Goal: Task Accomplishment & Management: Complete application form

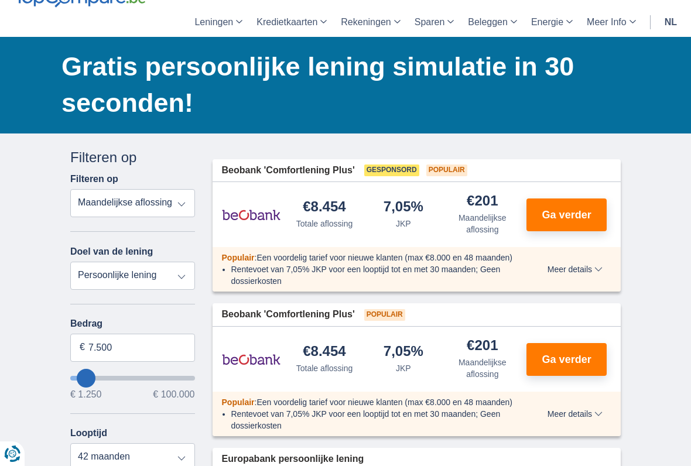
scroll to position [73, 0]
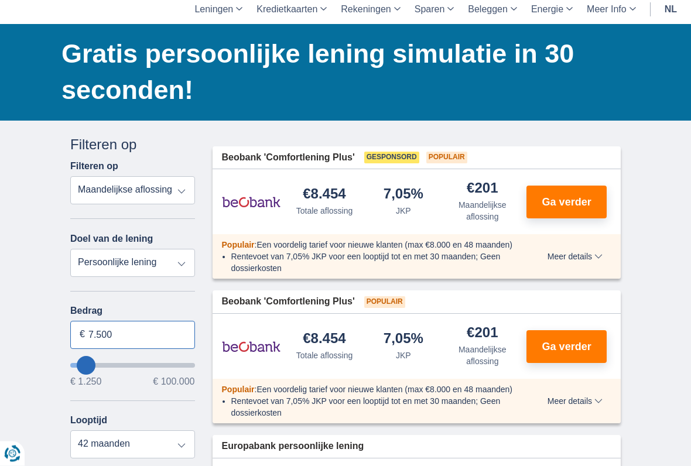
click at [141, 340] on input "7.500" at bounding box center [132, 335] width 125 height 28
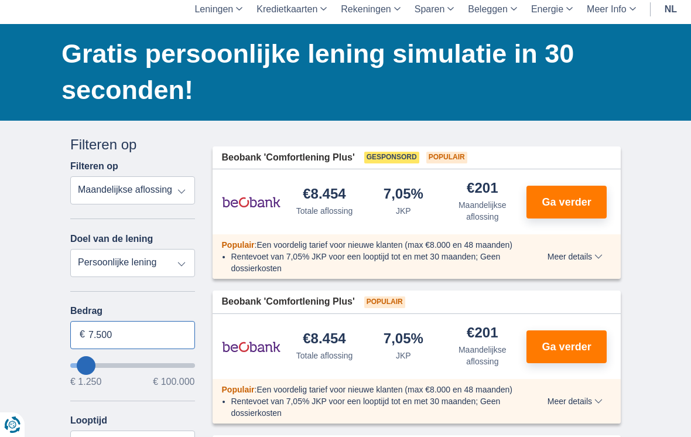
scroll to position [84, 0]
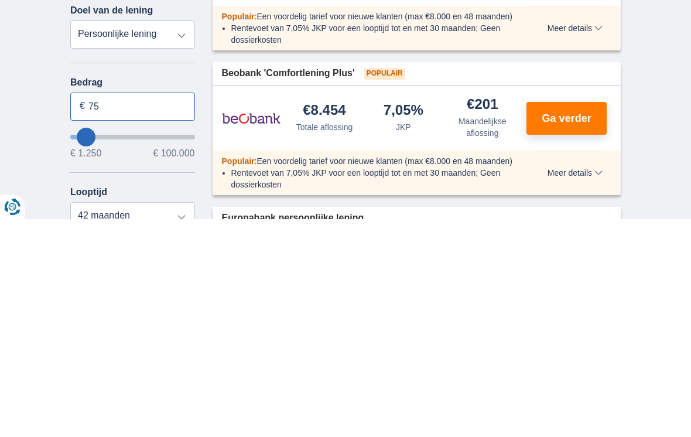
type input "7"
type input "63.000"
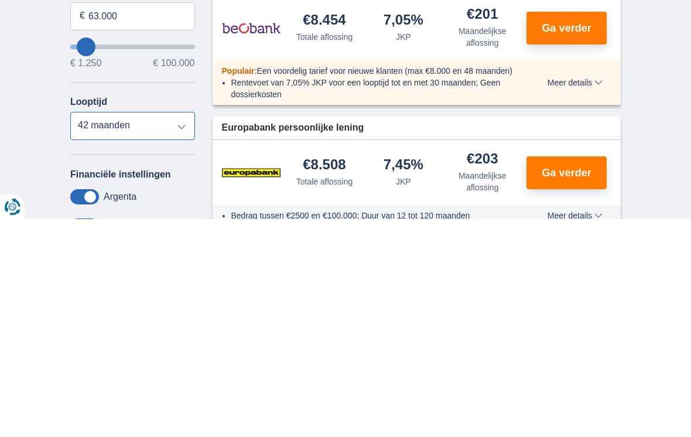
click at [179, 329] on select "12 maanden 18 maanden 24 maanden 30 maanden 36 maanden 42 maanden" at bounding box center [132, 343] width 125 height 28
type input "63250"
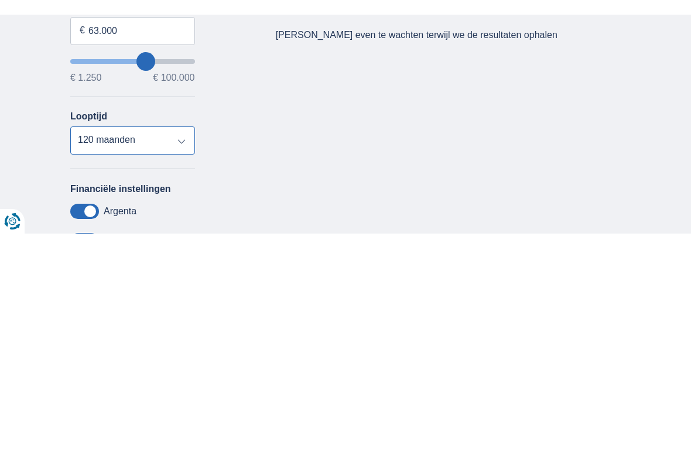
scroll to position [392, 0]
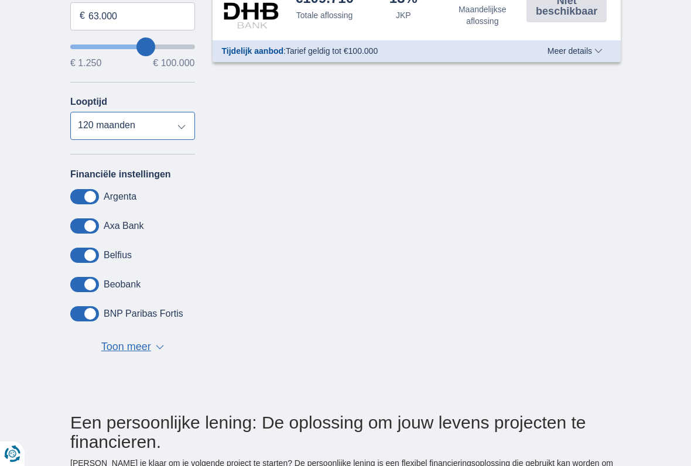
select select "96"
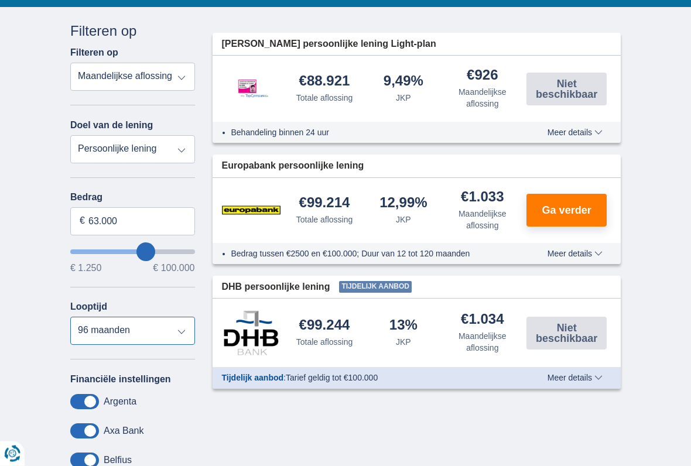
scroll to position [187, 0]
click at [170, 334] on select "12 maanden 18 maanden 24 maanden 30 maanden 36 maanden 42 maanden 48 maanden 60…" at bounding box center [132, 331] width 125 height 28
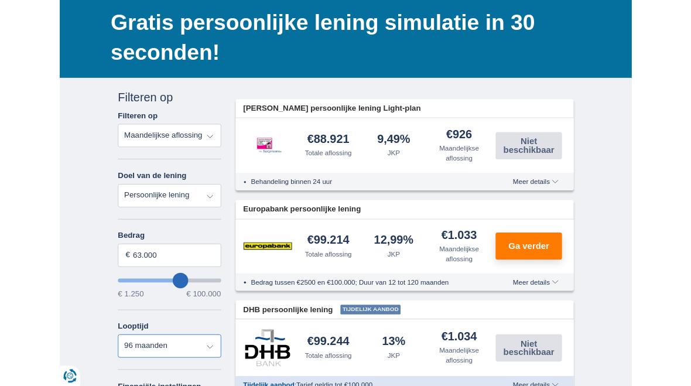
scroll to position [0, 0]
